Goal: Task Accomplishment & Management: Manage account settings

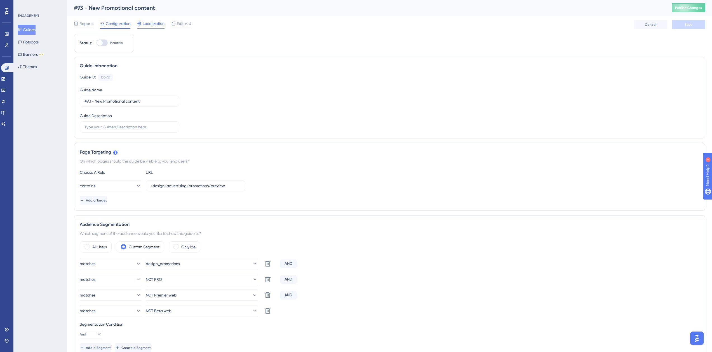
click at [154, 24] on span "Localization" at bounding box center [154, 23] width 22 height 7
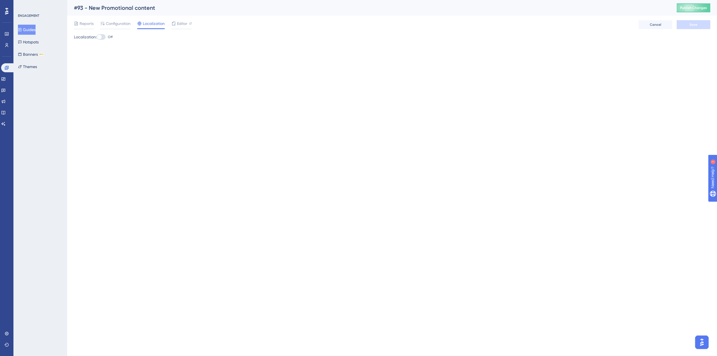
click at [104, 38] on div at bounding box center [101, 37] width 9 height 6
click at [97, 37] on input "Off" at bounding box center [96, 37] width 0 height 0
checkbox input "true"
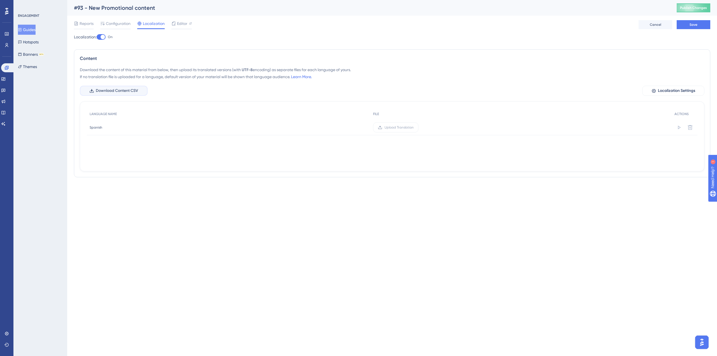
click at [122, 92] on span "Download Content CSV" at bounding box center [117, 90] width 42 height 7
click at [700, 24] on button "Save" at bounding box center [693, 24] width 34 height 9
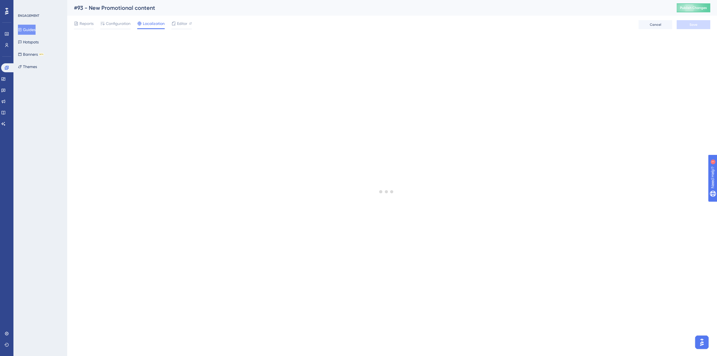
click at [192, 27] on div "Reports Configuration Localization Editor Cancel Save" at bounding box center [392, 25] width 636 height 18
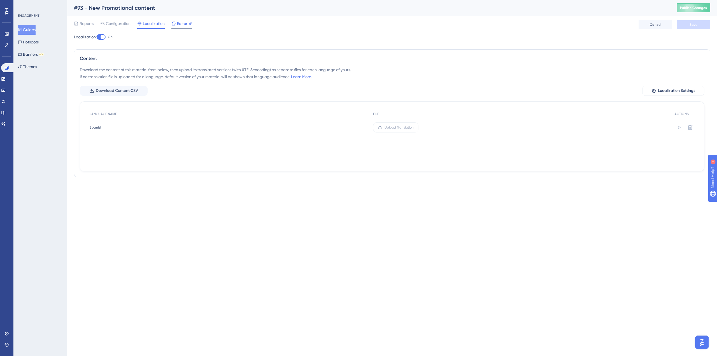
click at [184, 23] on span "Editor" at bounding box center [182, 23] width 10 height 7
click at [104, 35] on div at bounding box center [102, 37] width 4 height 4
click at [97, 37] on input "On" at bounding box center [96, 37] width 0 height 0
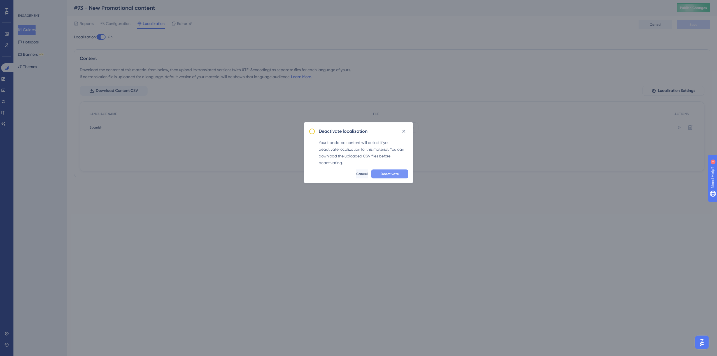
click at [399, 175] on button "Deactivate" at bounding box center [389, 173] width 37 height 9
checkbox input "false"
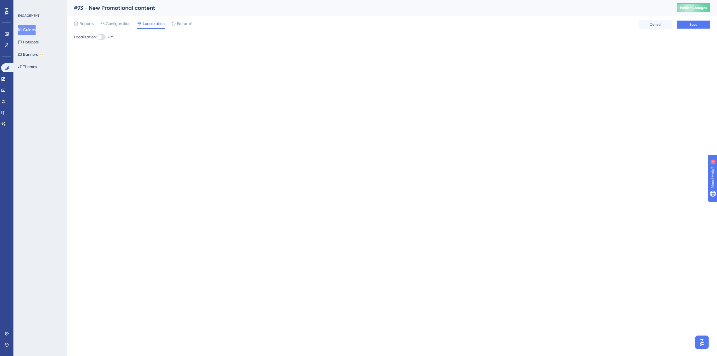
click at [694, 22] on button "Save" at bounding box center [693, 24] width 34 height 9
click at [179, 22] on span "Editor" at bounding box center [182, 23] width 10 height 7
click at [109, 37] on label "Off" at bounding box center [105, 37] width 16 height 7
click at [97, 37] on input "Off" at bounding box center [96, 37] width 0 height 0
checkbox input "true"
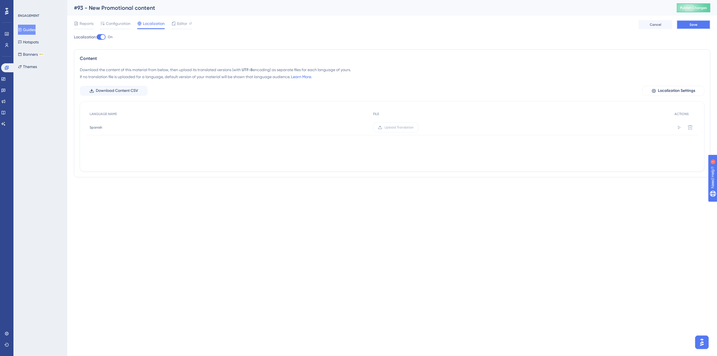
click at [693, 28] on button "Save" at bounding box center [693, 24] width 34 height 9
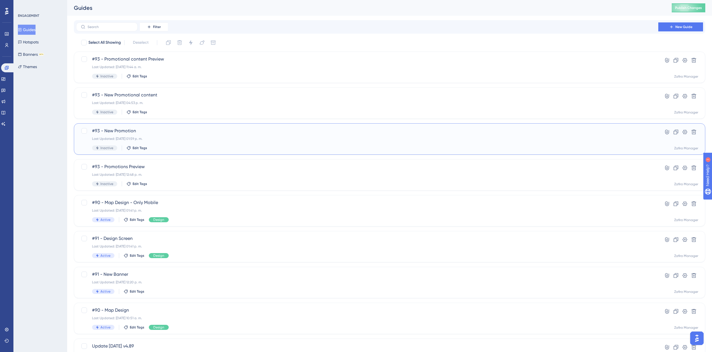
click at [131, 128] on span "#93 - New Promotion" at bounding box center [367, 130] width 551 height 7
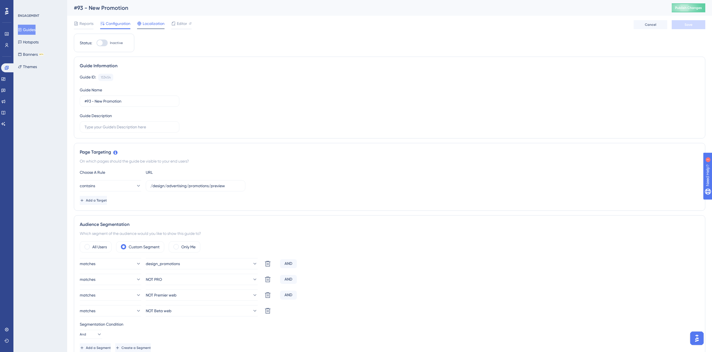
click at [153, 24] on span "Localization" at bounding box center [154, 23] width 22 height 7
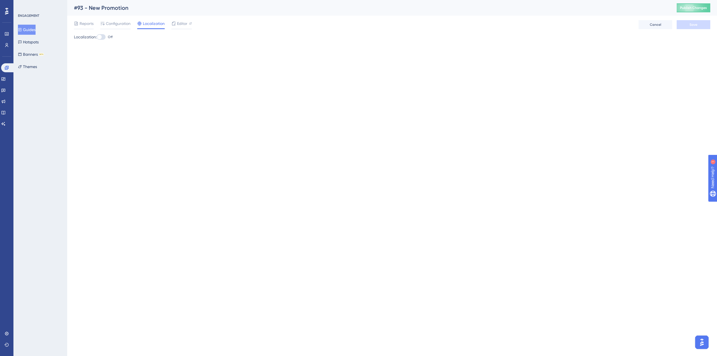
click at [102, 37] on div at bounding box center [99, 37] width 4 height 4
click at [97, 37] on input "Off" at bounding box center [96, 37] width 0 height 0
checkbox input "true"
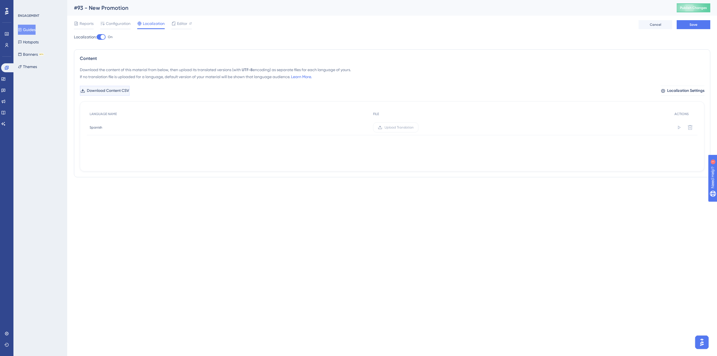
drag, startPoint x: 133, startPoint y: 92, endPoint x: 141, endPoint y: 90, distance: 8.2
click at [128, 92] on span "Download Content CSV" at bounding box center [107, 90] width 42 height 7
click at [689, 23] on button "Save" at bounding box center [693, 24] width 34 height 9
